Goal: Transaction & Acquisition: Purchase product/service

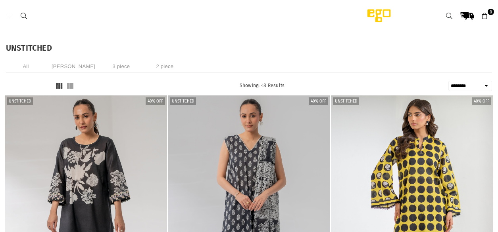
select select "******"
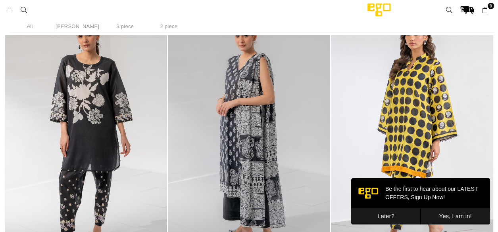
scroll to position [532, 0]
click at [467, 218] on button "Yes, I am in!" at bounding box center [454, 217] width 69 height 16
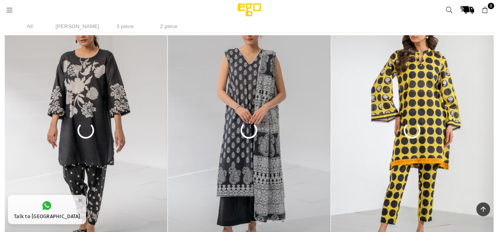
scroll to position [0, 0]
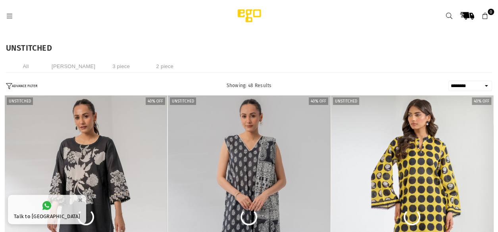
click at [18, 7] on header "Ego .st0 { fill: #000000; } 0" at bounding box center [249, 16] width 498 height 32
click at [10, 13] on icon at bounding box center [9, 16] width 7 height 7
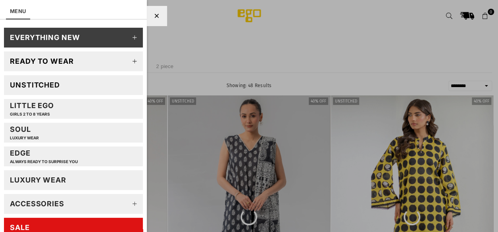
click at [131, 60] on icon at bounding box center [135, 62] width 16 height 16
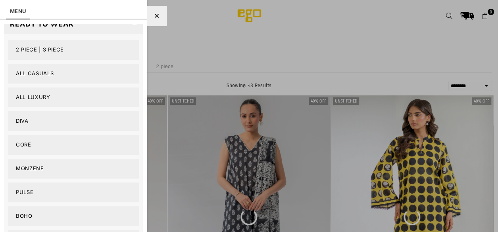
scroll to position [39, 0]
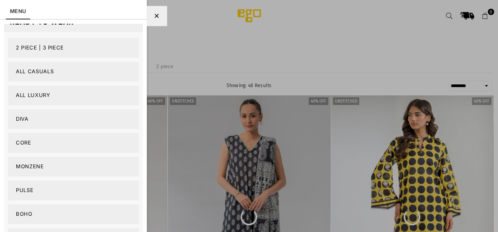
click at [79, 45] on link "2 PIECE | 3 PIECE" at bounding box center [73, 48] width 131 height 20
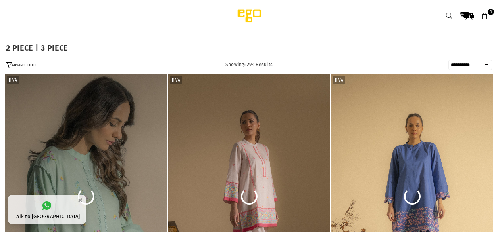
select select "**********"
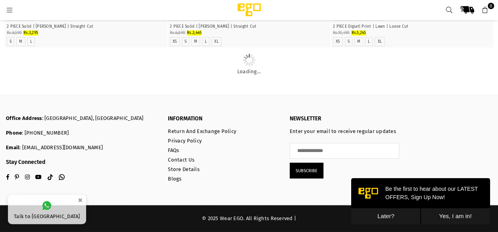
scroll to position [1226, 0]
click at [462, 218] on button "Yes, I am in!" at bounding box center [454, 217] width 69 height 16
